Goal: Transaction & Acquisition: Download file/media

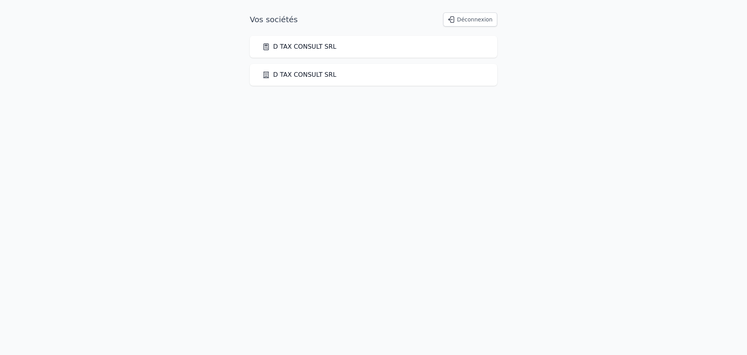
click at [301, 46] on link "D TAX CONSULT SRL" at bounding box center [299, 46] width 74 height 9
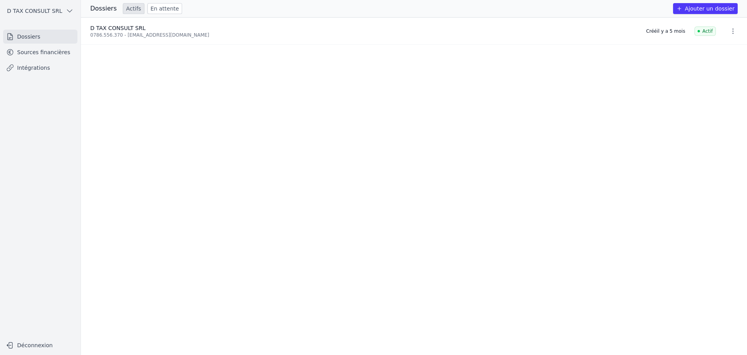
click at [137, 32] on div "0786.556.370 - [EMAIL_ADDRESS][DOMAIN_NAME]" at bounding box center [363, 35] width 547 height 6
click at [44, 51] on link "Sources financières" at bounding box center [40, 52] width 74 height 14
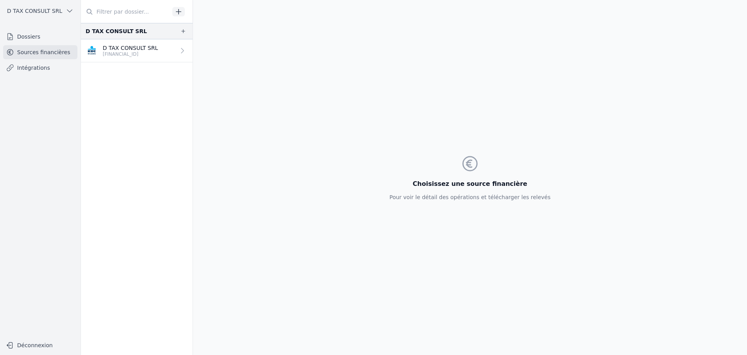
click at [160, 57] on link "D TAX CONSULT SRL [FINANCIAL_ID]" at bounding box center [137, 50] width 112 height 23
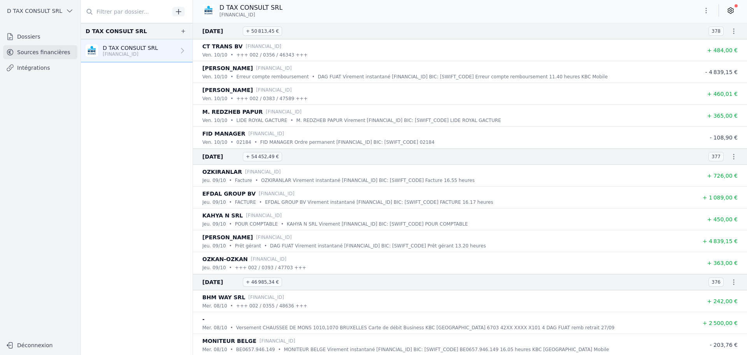
click at [730, 32] on icon "button" at bounding box center [734, 31] width 8 height 8
click at [709, 46] on link "Télécharger le CODA" at bounding box center [709, 45] width 69 height 14
click at [733, 34] on icon "button" at bounding box center [734, 31] width 8 height 8
click at [716, 57] on link "Télécharger le PDF" at bounding box center [709, 60] width 69 height 14
click at [732, 157] on icon "button" at bounding box center [734, 157] width 8 height 8
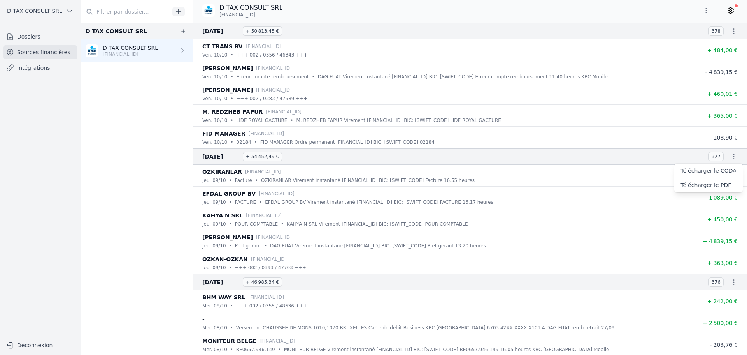
click at [705, 169] on link "Télécharger le CODA" at bounding box center [709, 170] width 69 height 14
click at [733, 156] on icon "button" at bounding box center [734, 157] width 8 height 8
click at [706, 181] on link "Télécharger le PDF" at bounding box center [709, 185] width 69 height 14
